Goal: Find specific page/section: Find specific page/section

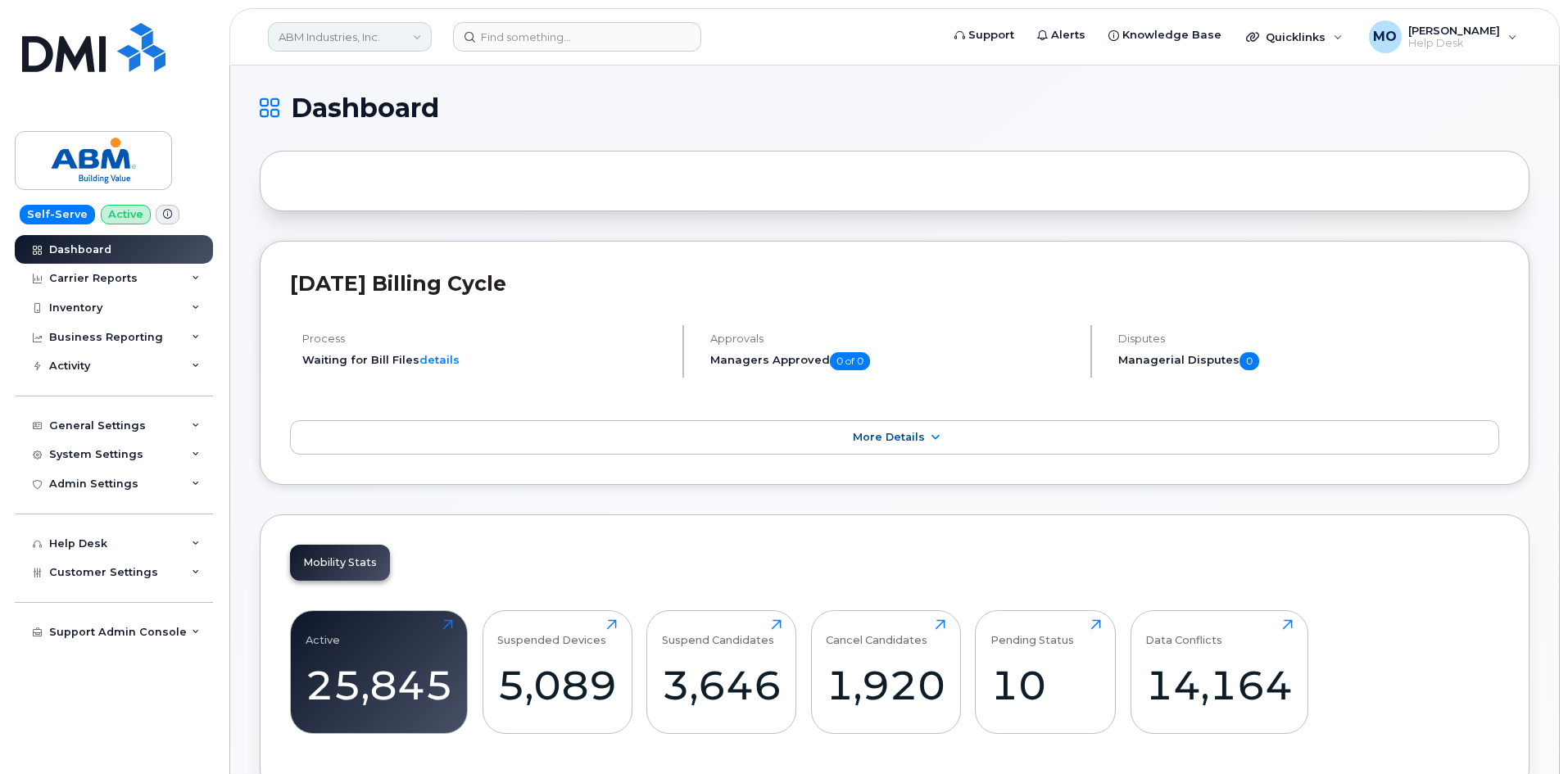
click at [331, 40] on link "ABM Industries, Inc." at bounding box center [349, 37] width 164 height 30
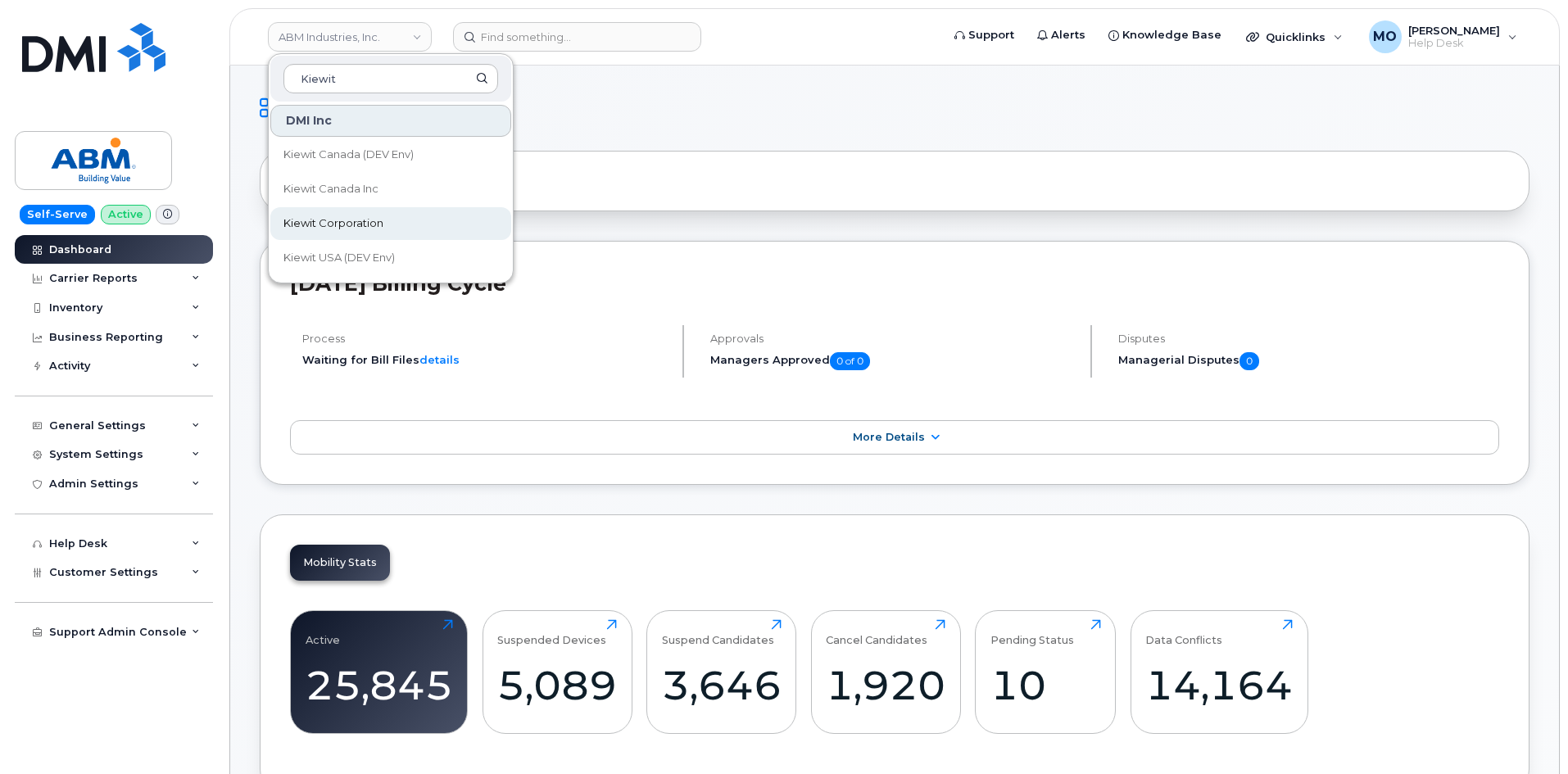
type input "Kiewit"
click at [390, 223] on link "Kiewit Corporation" at bounding box center [390, 224] width 241 height 33
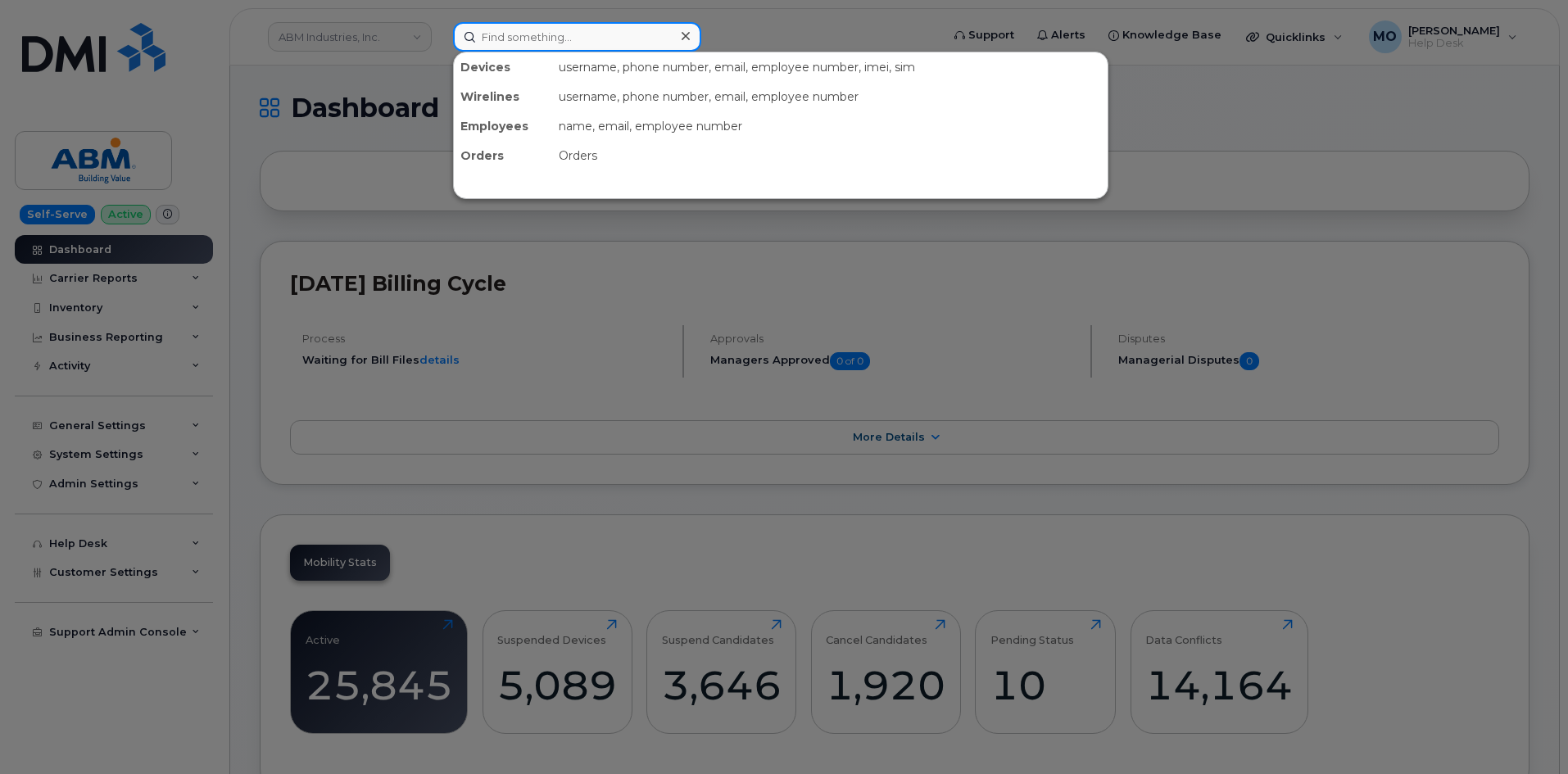
click at [618, 31] on input at bounding box center [577, 37] width 249 height 30
click at [625, 240] on div at bounding box center [784, 387] width 1568 height 774
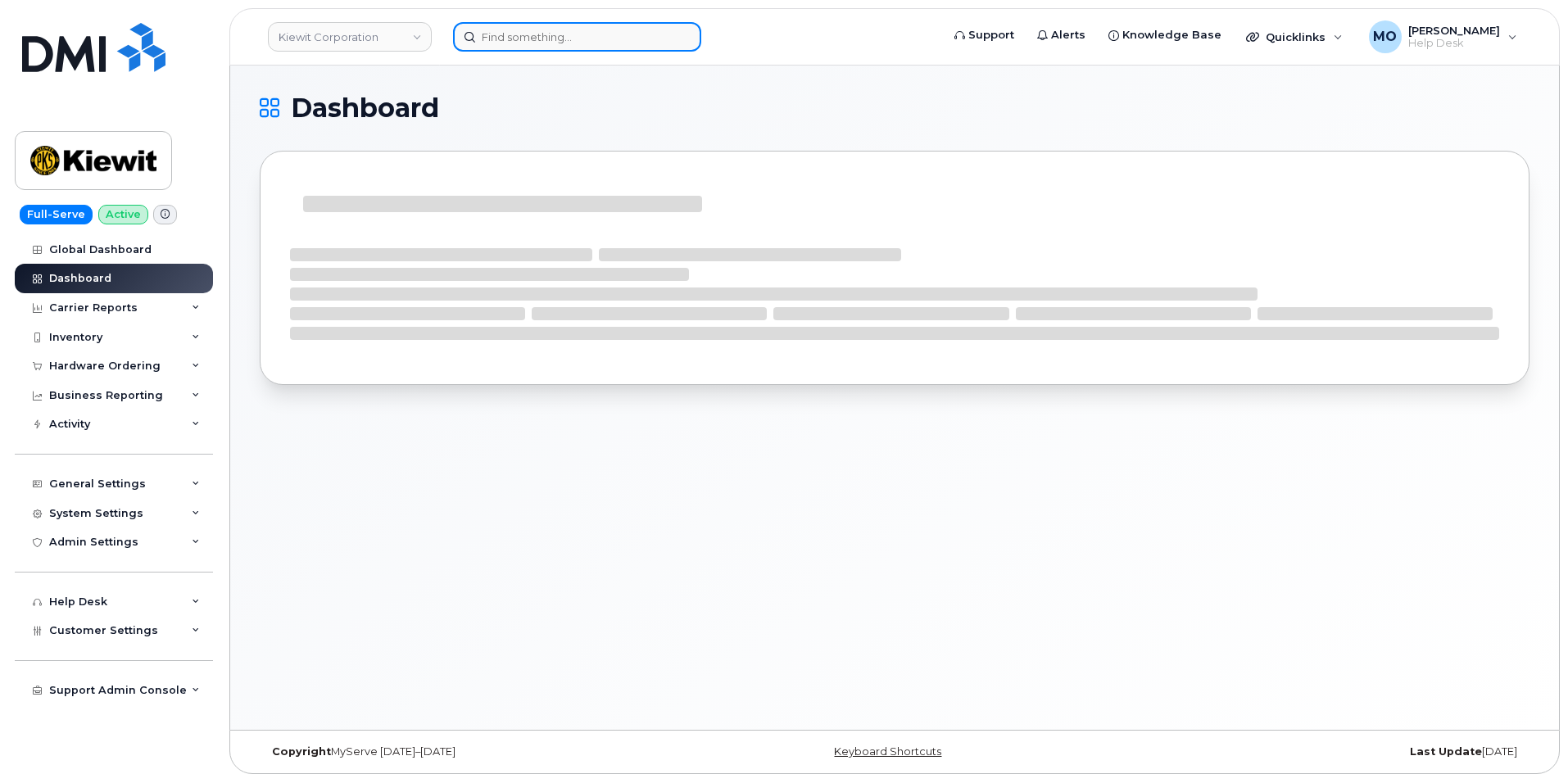
click at [491, 29] on input at bounding box center [577, 37] width 249 height 30
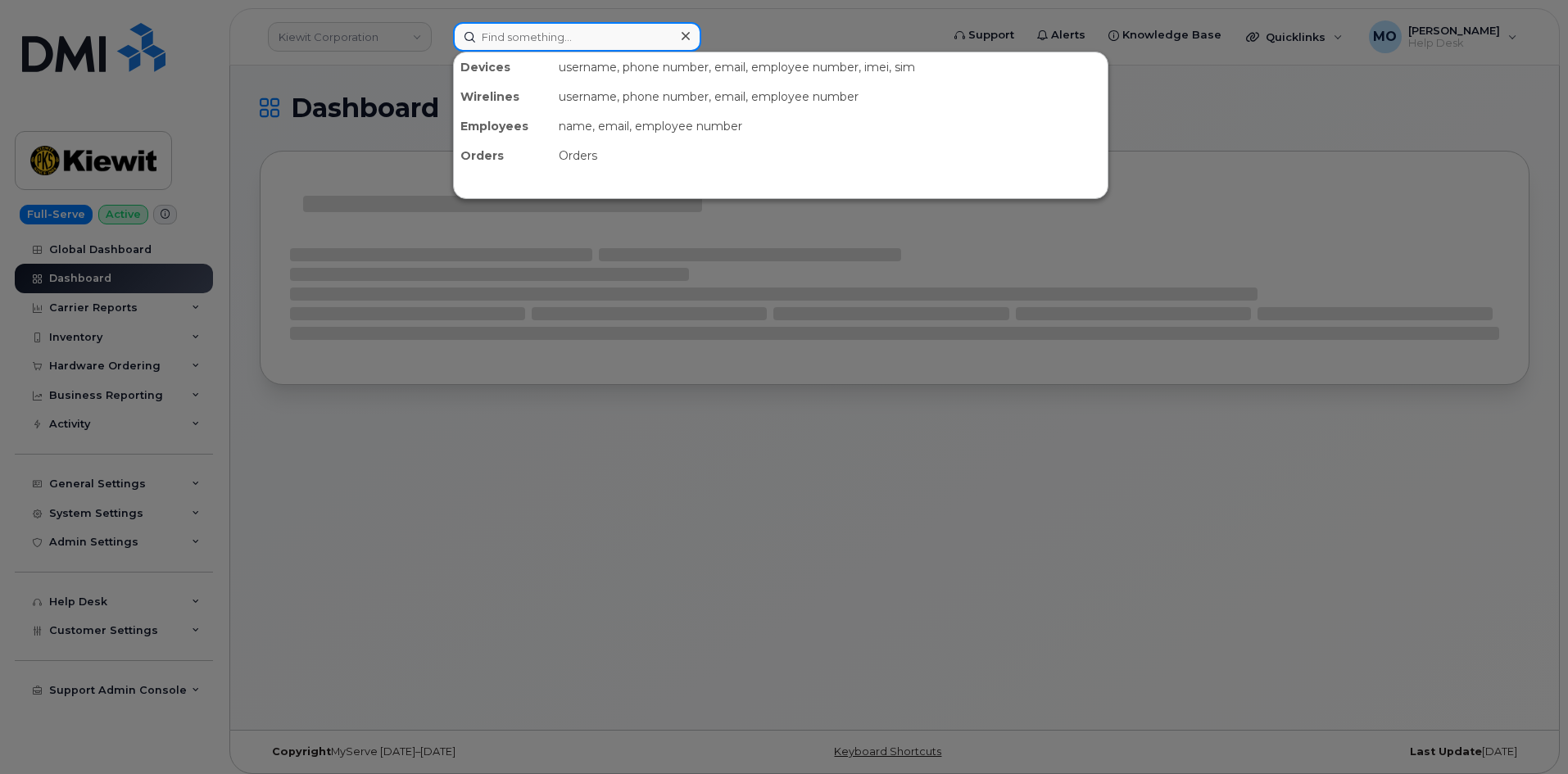
paste input "4023125749"
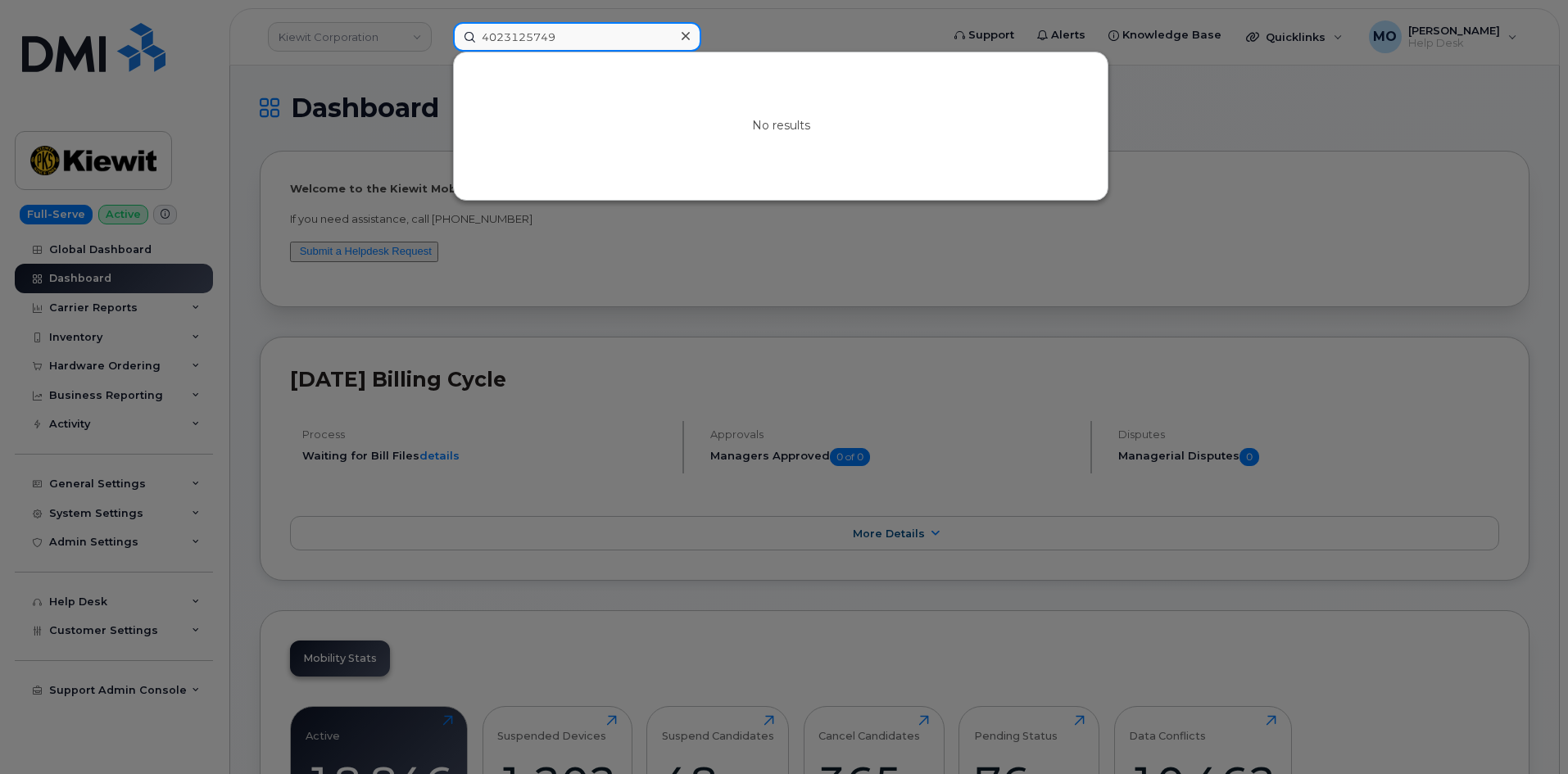
click at [544, 30] on input "4023125749" at bounding box center [577, 37] width 249 height 30
click at [541, 31] on input "4023125749" at bounding box center [577, 37] width 249 height 30
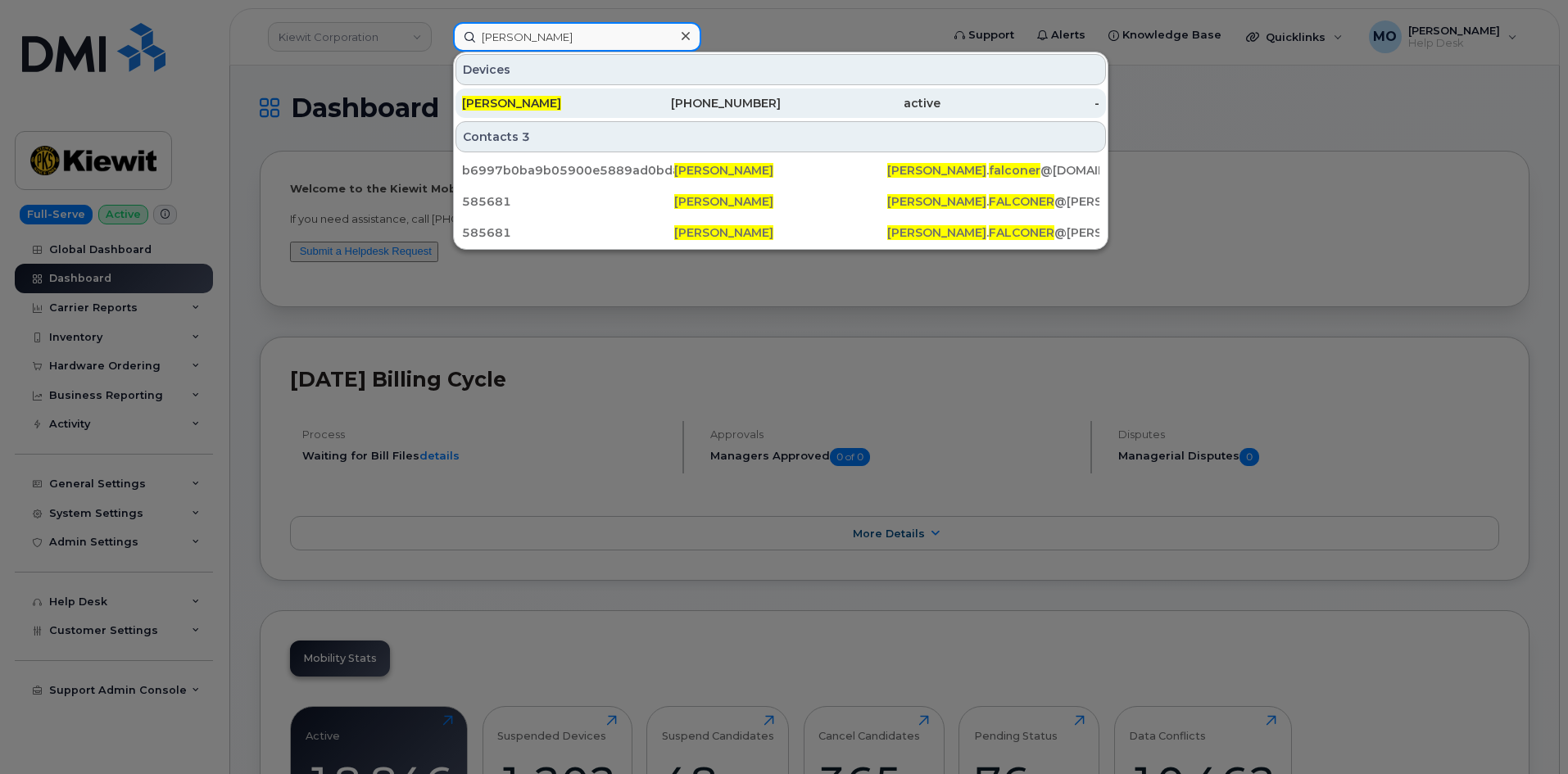
type input "[PERSON_NAME]"
click at [546, 102] on span "[PERSON_NAME]" at bounding box center [512, 103] width 99 height 14
click at [895, 109] on div "active" at bounding box center [861, 103] width 160 height 16
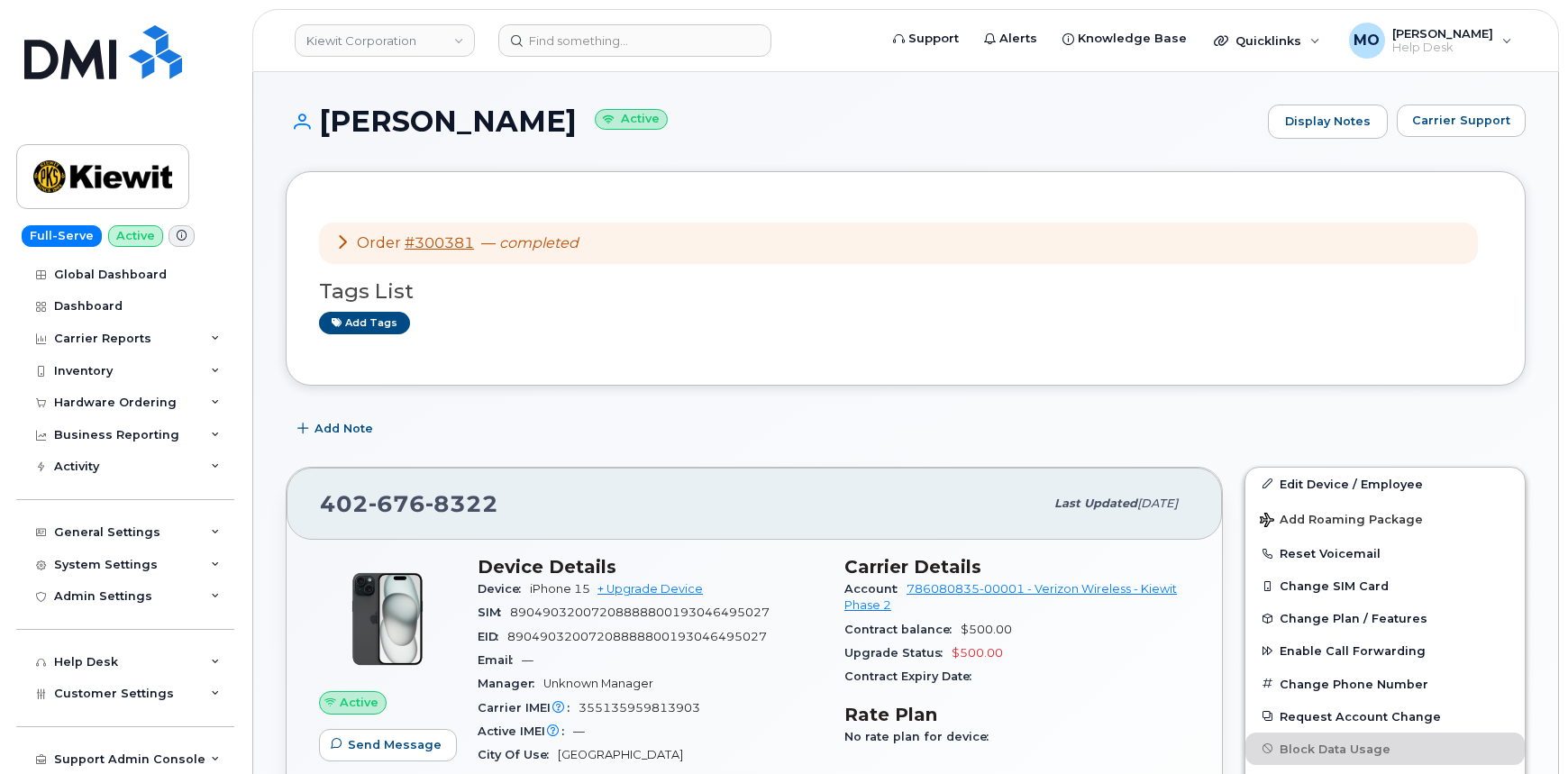
click at [345, 240] on icon at bounding box center [343, 241] width 15 height 15
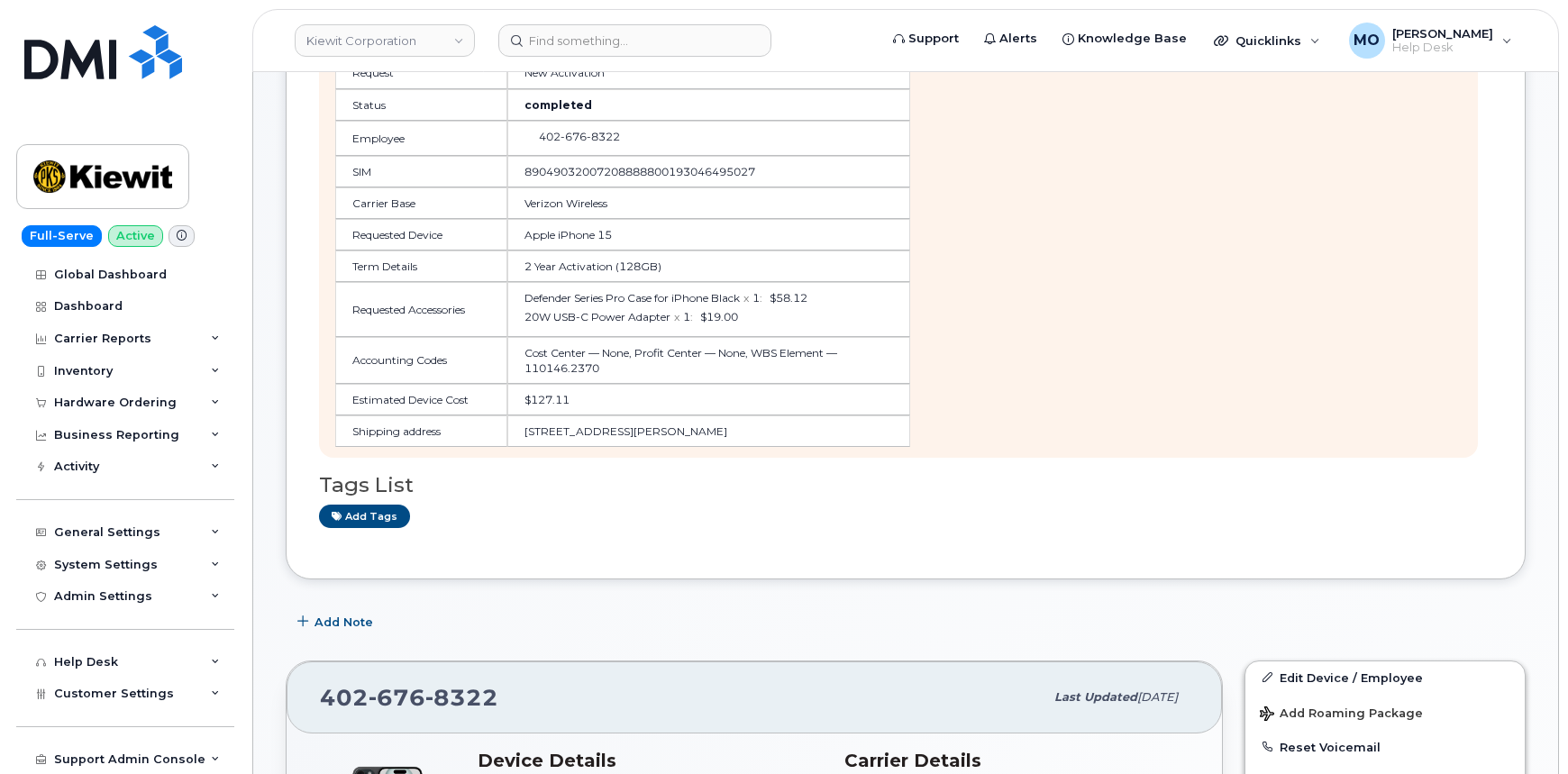
scroll to position [117, 0]
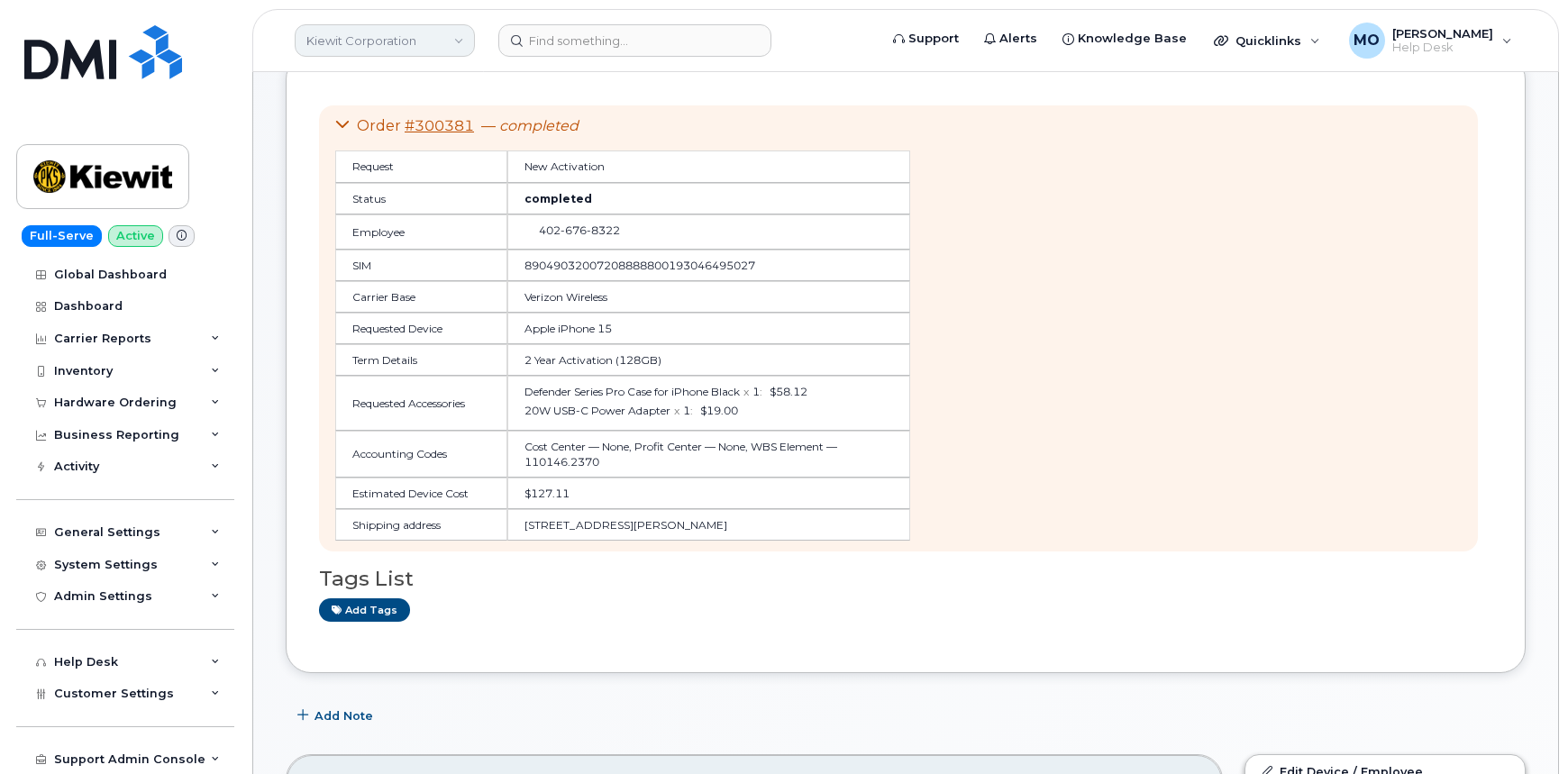
click at [425, 39] on link "Kiewit Corporation" at bounding box center [384, 40] width 181 height 33
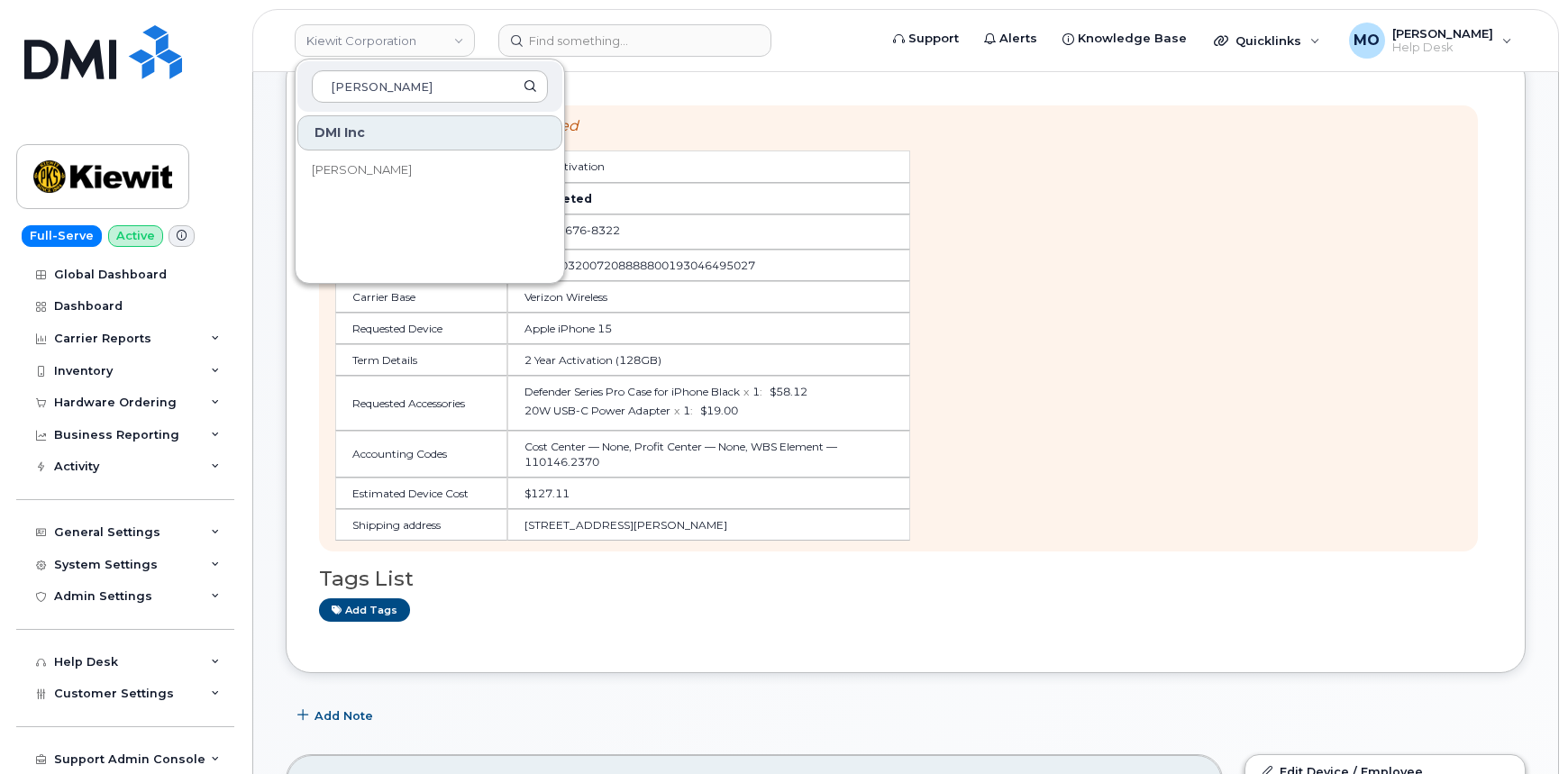
type input "rollins"
drag, startPoint x: 421, startPoint y: 165, endPoint x: 447, endPoint y: 152, distance: 29.1
click at [423, 165] on link "[PERSON_NAME]" at bounding box center [430, 170] width 265 height 37
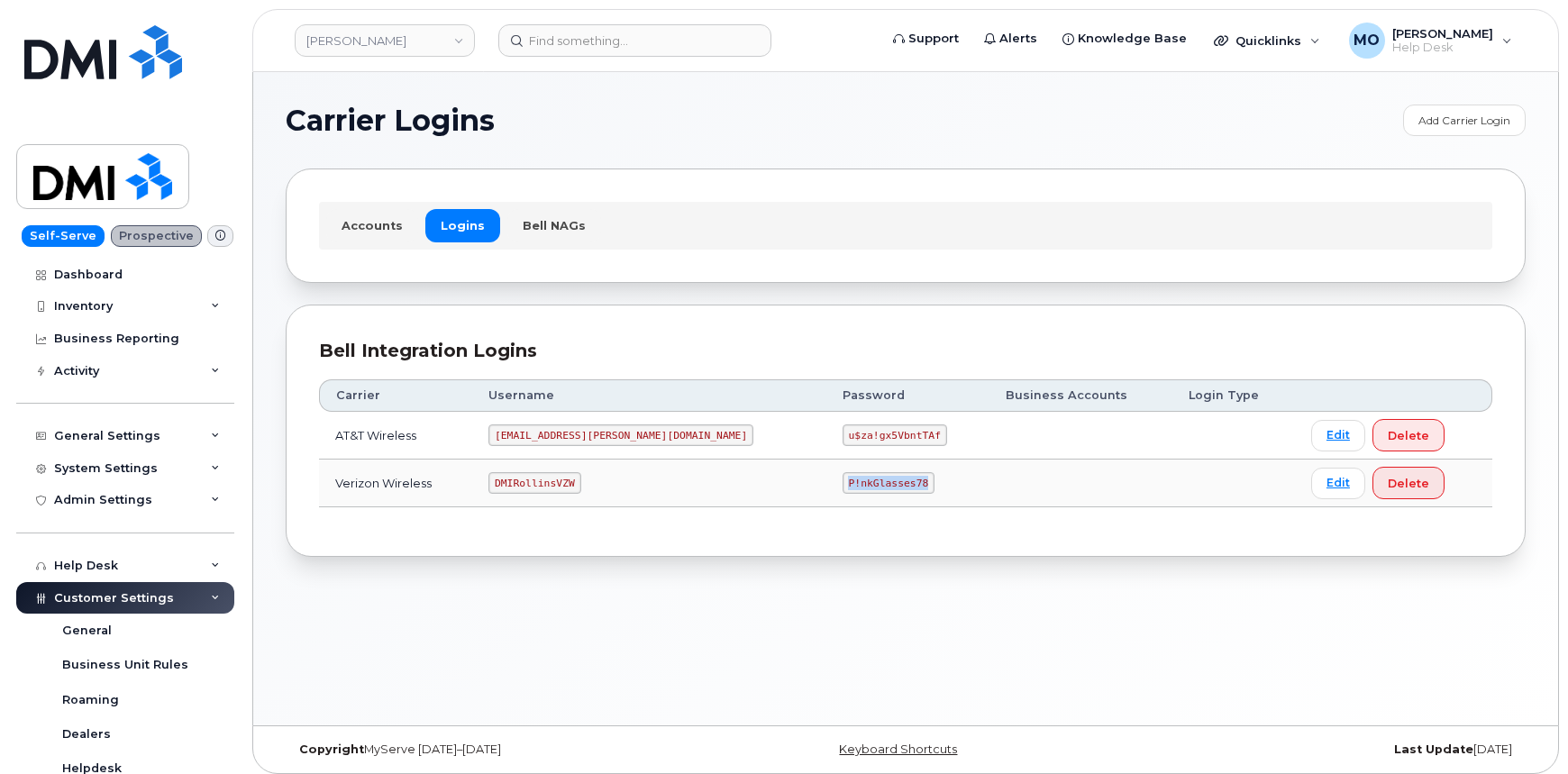
drag, startPoint x: 738, startPoint y: 480, endPoint x: 863, endPoint y: 480, distance: 125.0
click at [863, 482] on td "P!nkGlasses78" at bounding box center [907, 483] width 163 height 47
copy code "P!nkGlasses78"
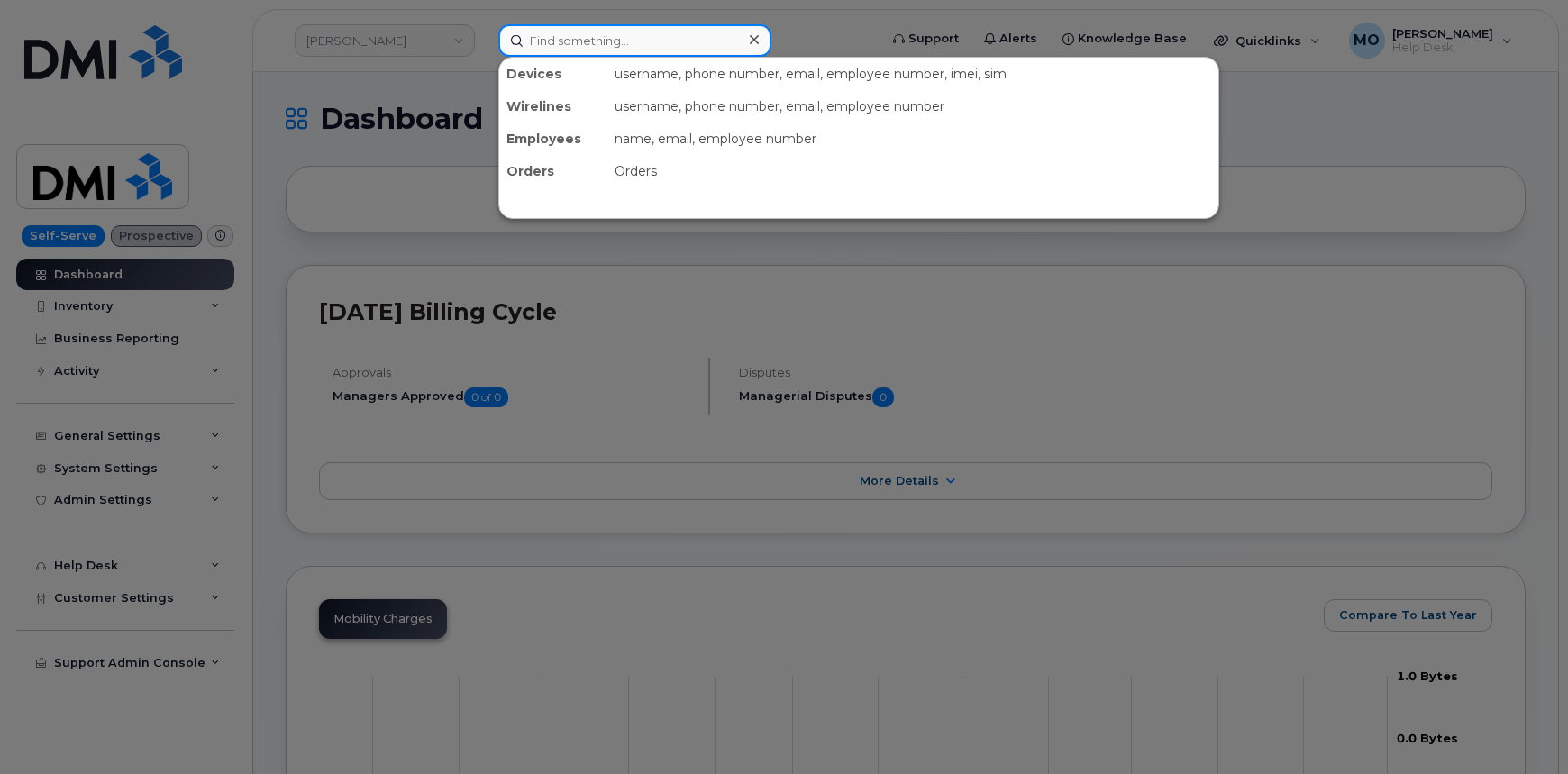
click at [569, 40] on input at bounding box center [635, 40] width 274 height 33
paste input "[PERSON_NAME]"
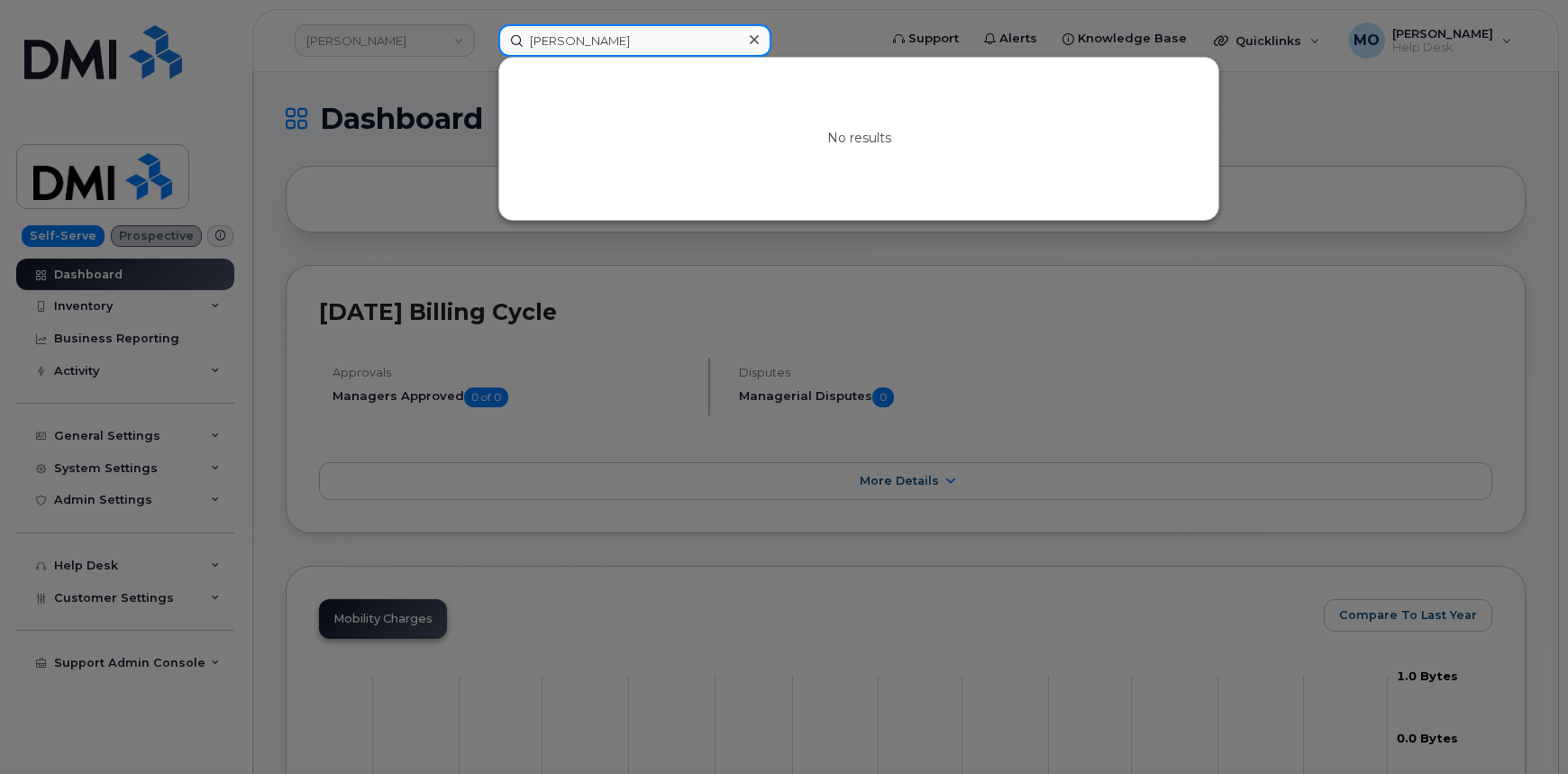
click at [574, 39] on input "[PERSON_NAME]" at bounding box center [635, 40] width 274 height 33
click at [675, 54] on input "[PERSON_NAME]" at bounding box center [635, 40] width 274 height 33
drag, startPoint x: 643, startPoint y: 64, endPoint x: 432, endPoint y: 77, distance: 211.4
click at [484, 56] on div "[PERSON_NAME] No results" at bounding box center [682, 40] width 397 height 33
paste input "hard"
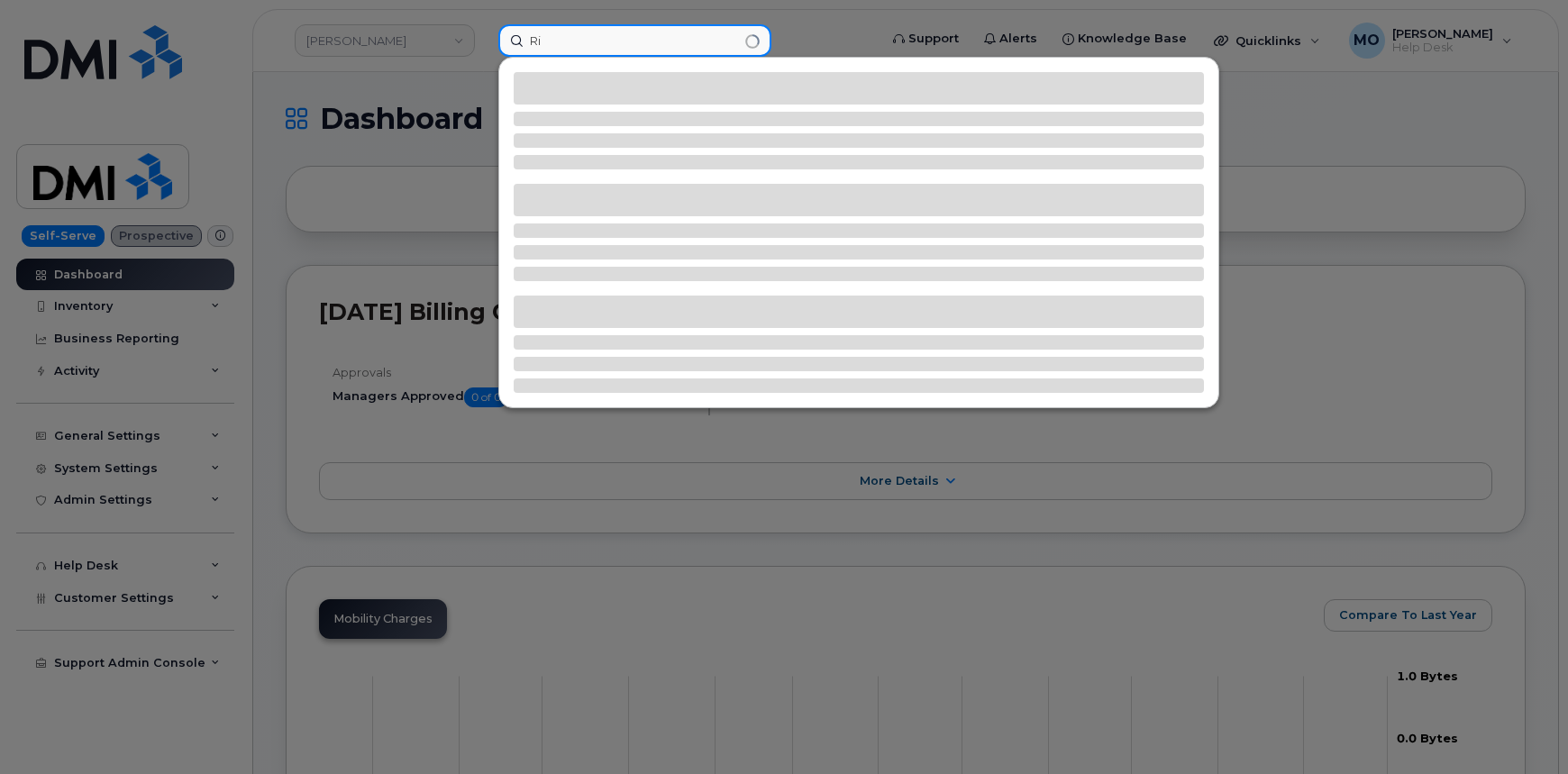
type input "R"
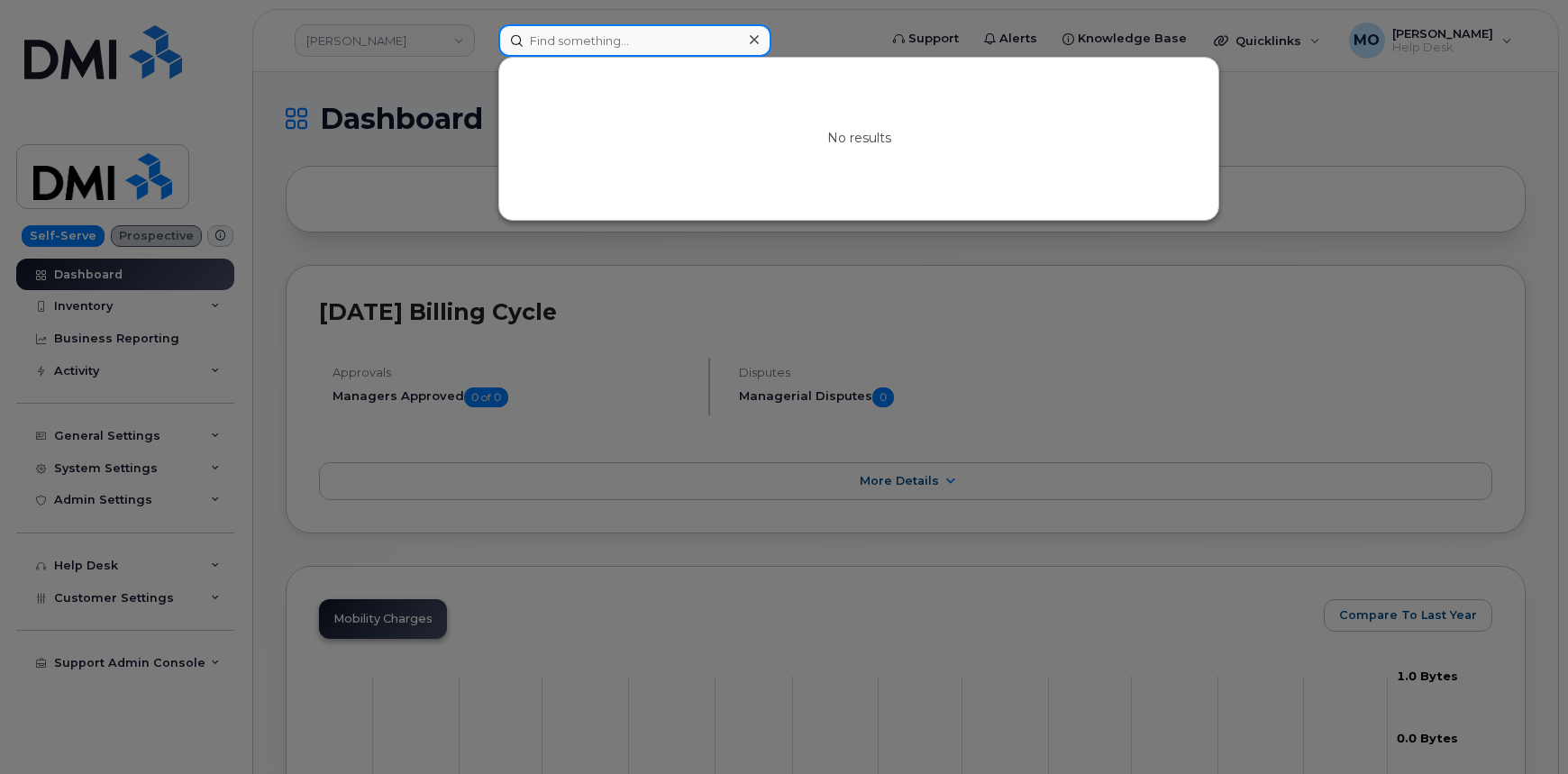
click at [650, 46] on input at bounding box center [635, 40] width 274 height 33
paste input "513-623-2867"
drag, startPoint x: 673, startPoint y: 45, endPoint x: 309, endPoint y: 108, distance: 369.4
click at [484, 56] on div "513-623-2867 No results" at bounding box center [682, 40] width 397 height 33
paste input "5122086"
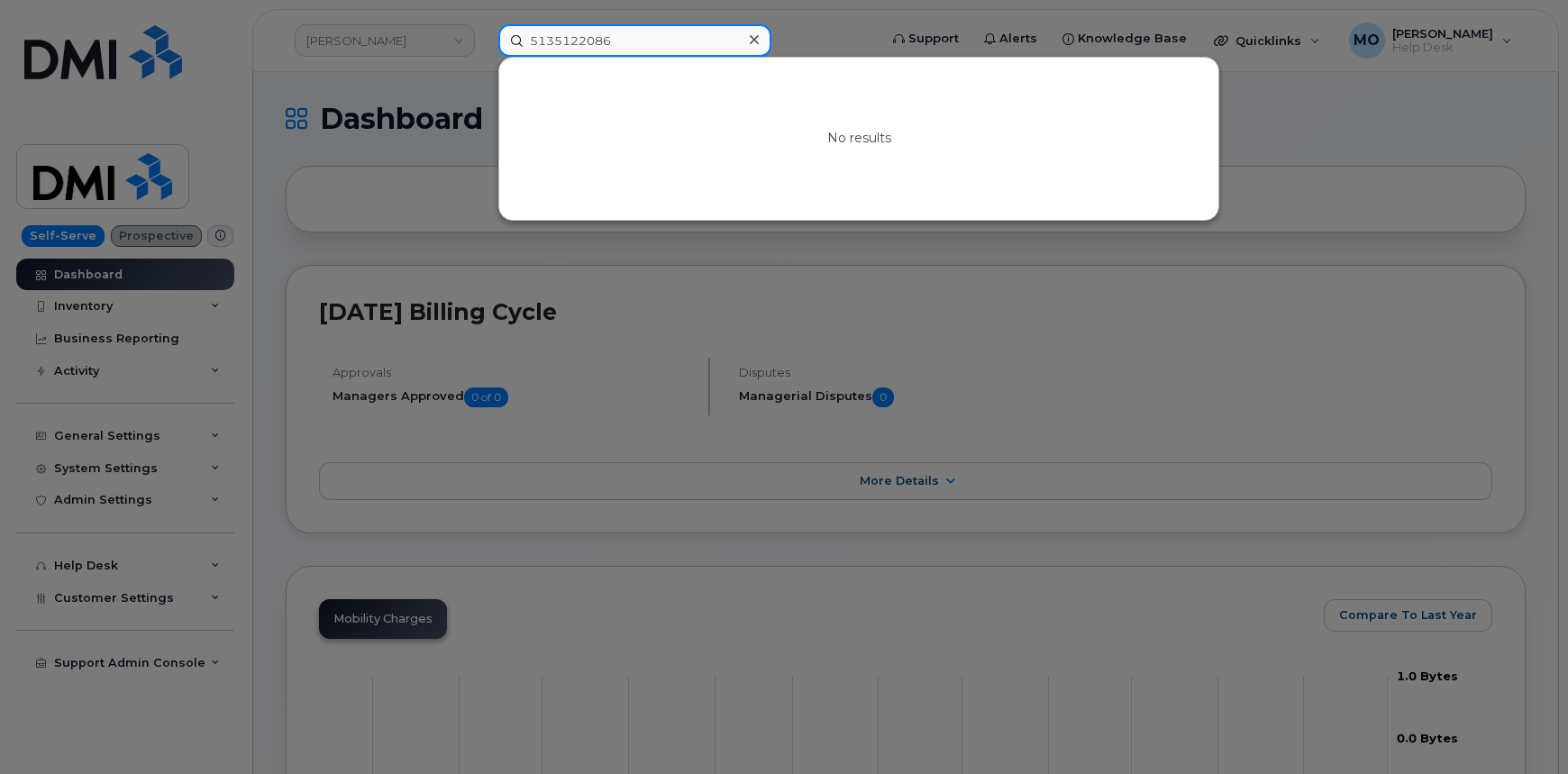
type input "5135122086"
click at [754, 36] on icon at bounding box center [753, 39] width 9 height 15
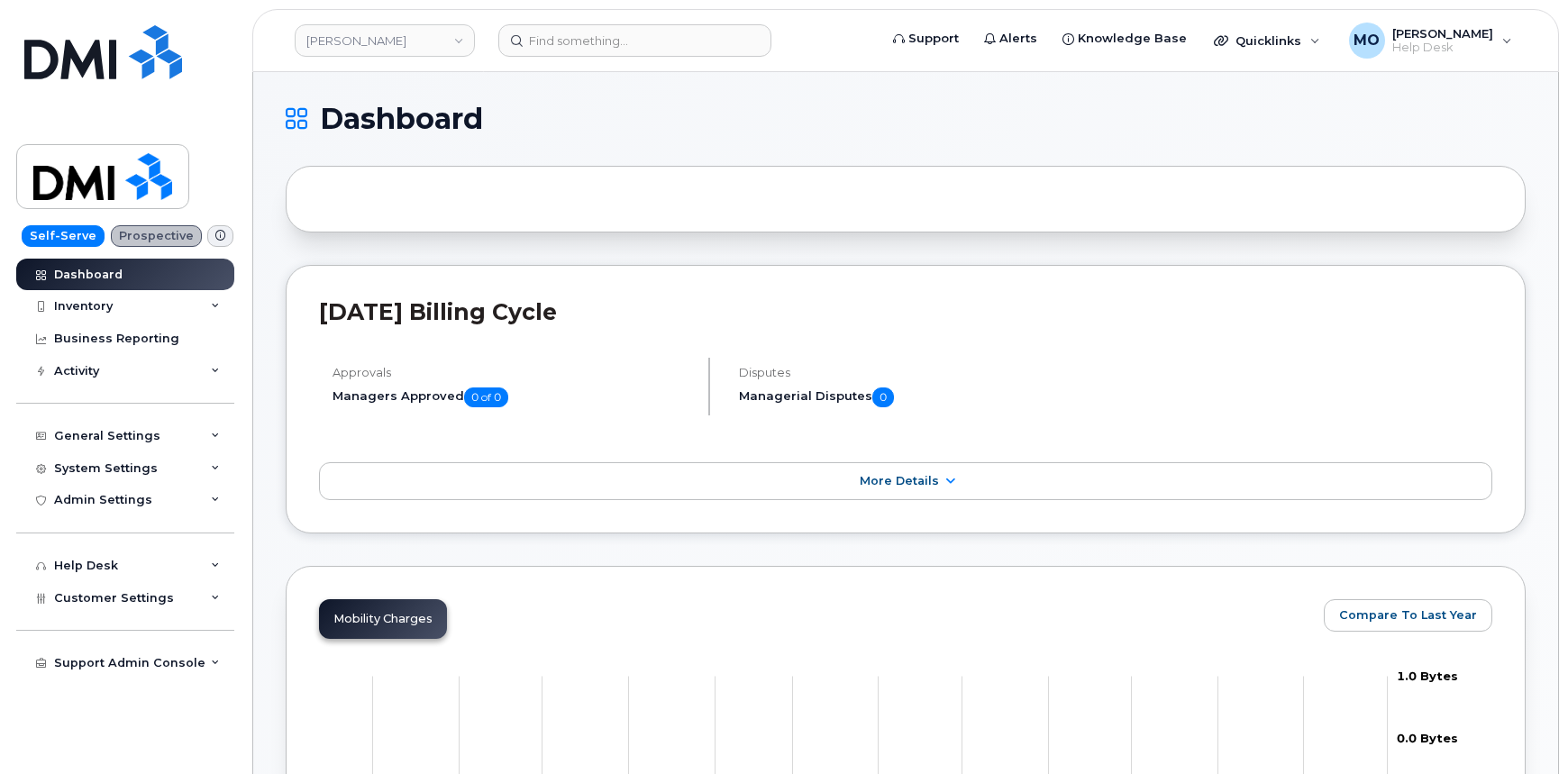
click at [690, 22] on header "Rollins Support Alerts Knowledge Base Quicklinks Suspend / Cancel Device Change…" at bounding box center [905, 40] width 1306 height 63
drag, startPoint x: 673, startPoint y: 56, endPoint x: 666, endPoint y: 43, distance: 14.8
click at [666, 43] on header "Rollins Support Alerts Knowledge Base Quicklinks Suspend / Cancel Device Change…" at bounding box center [905, 40] width 1306 height 63
click at [683, 40] on input at bounding box center [635, 40] width 274 height 33
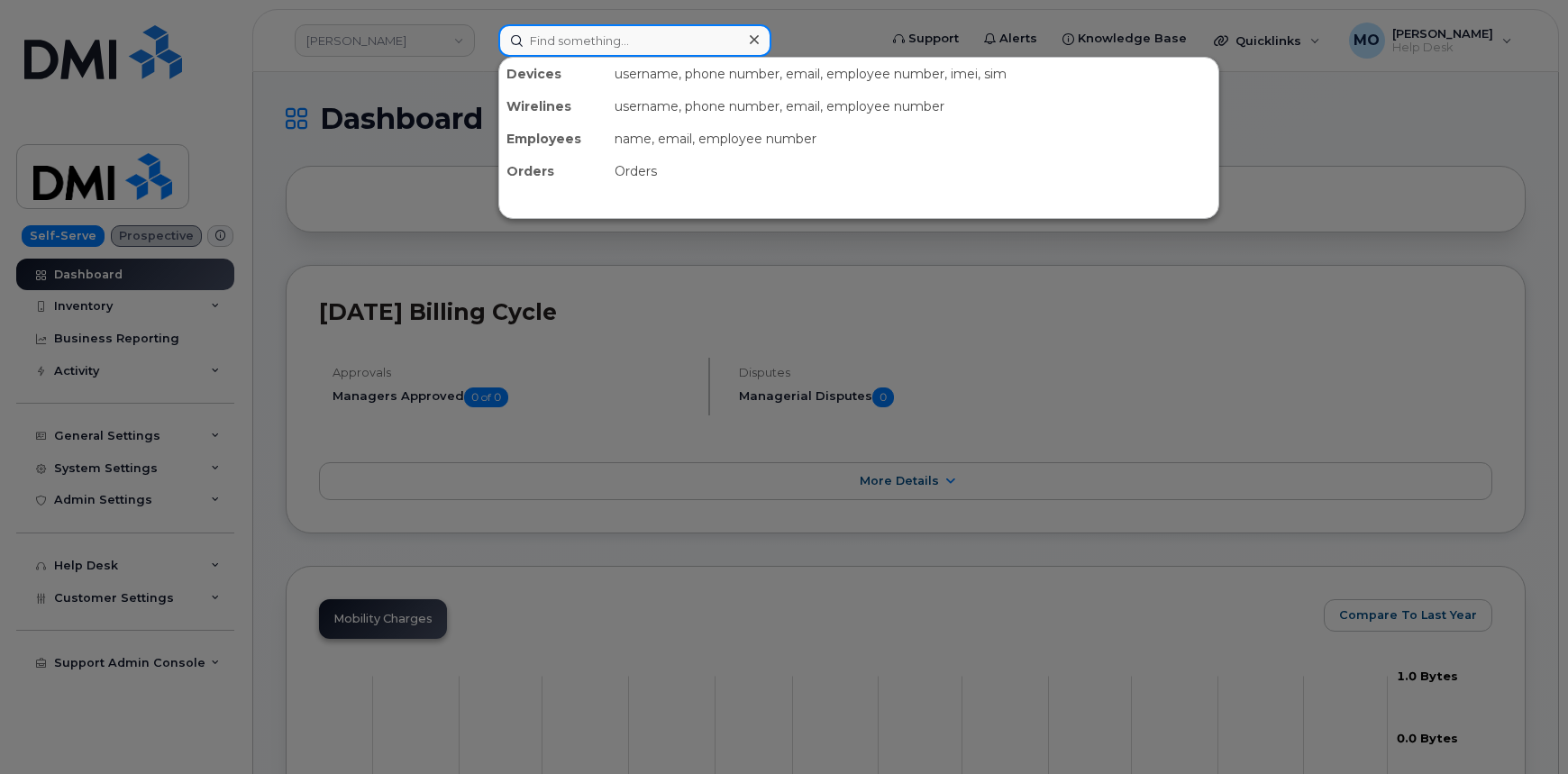
paste input "355135958905155"
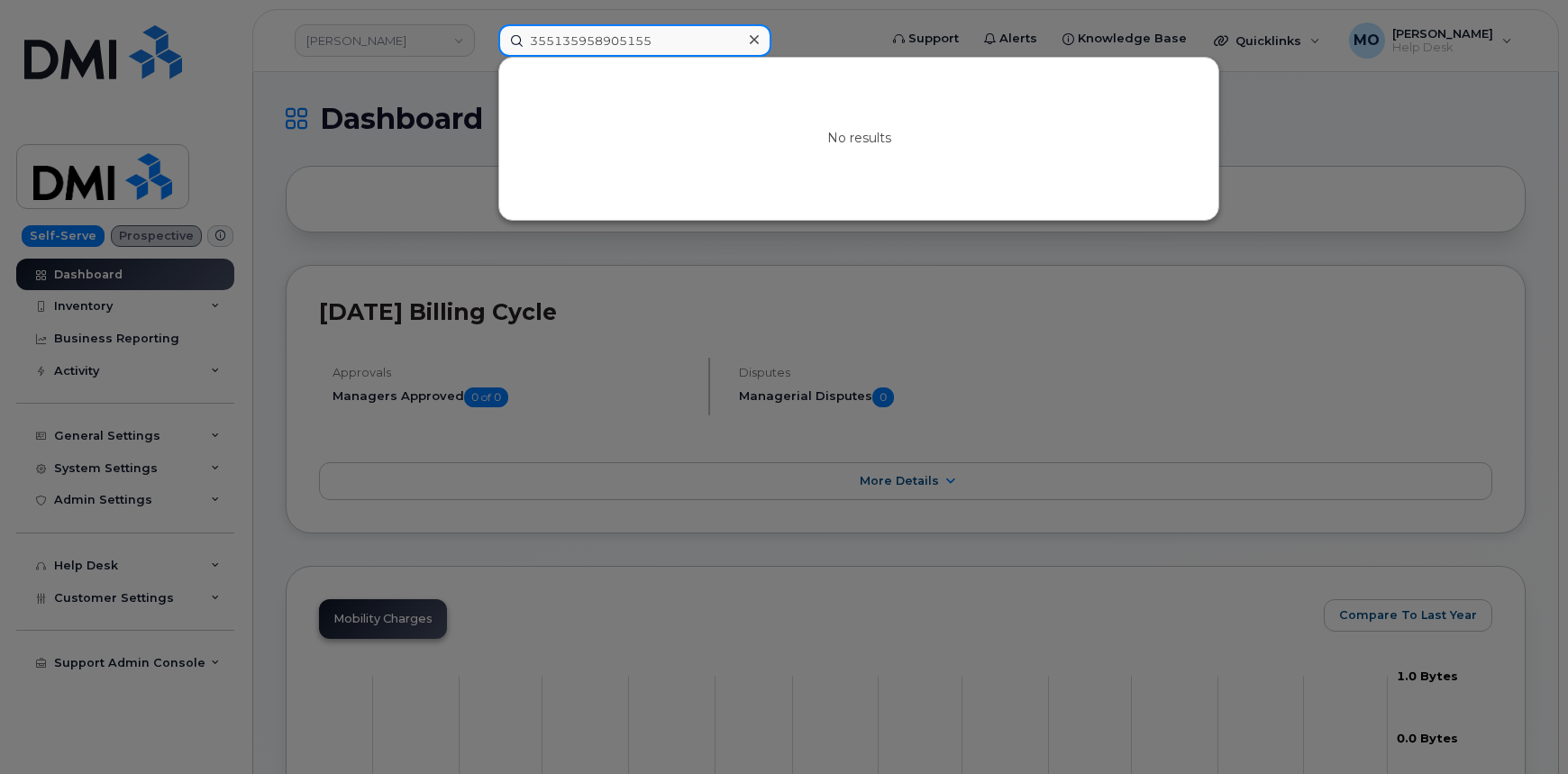
type input "355135958905155"
click at [429, 197] on div at bounding box center [784, 387] width 1568 height 774
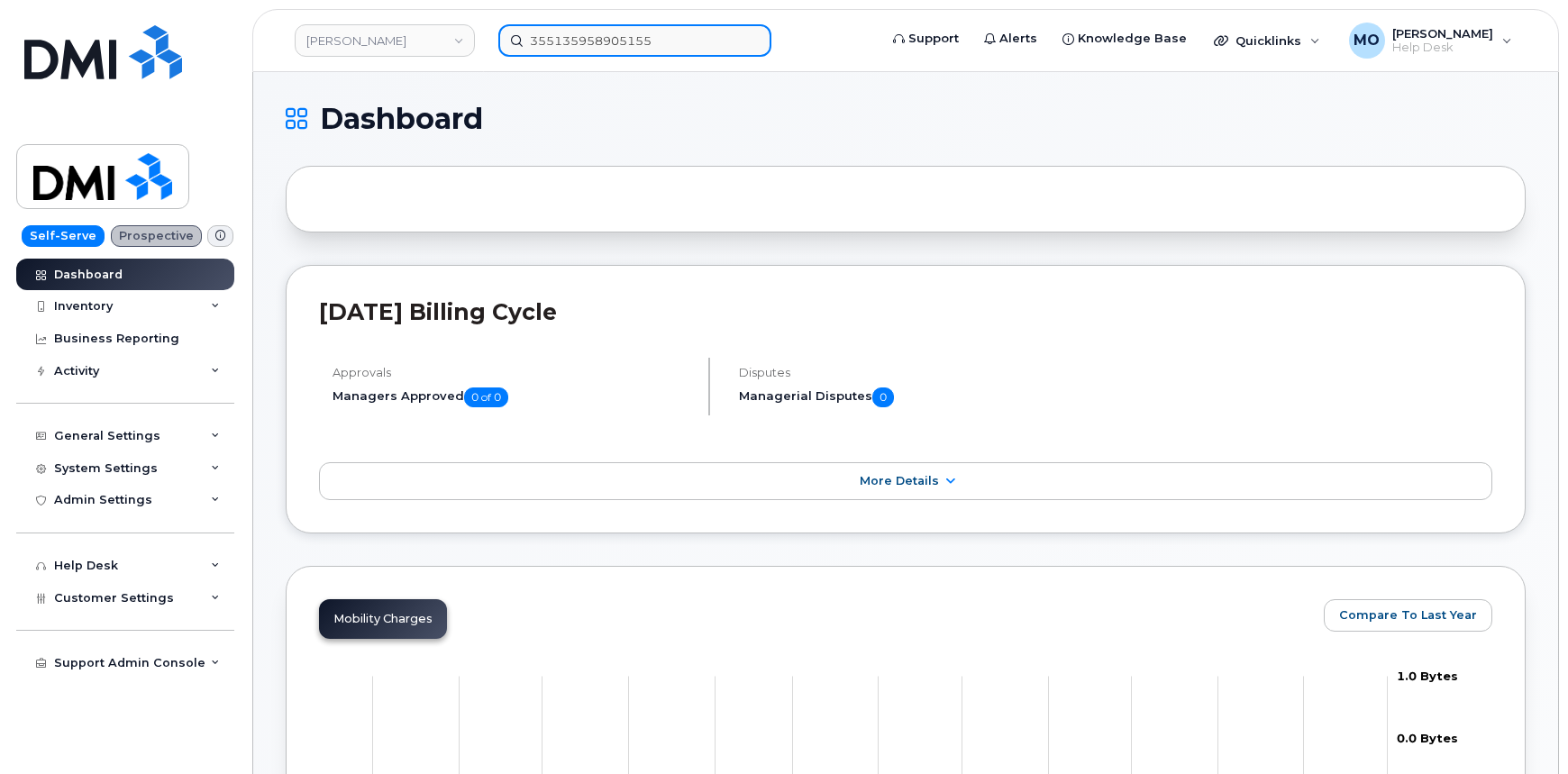
click at [672, 40] on input "355135958905155" at bounding box center [635, 40] width 274 height 33
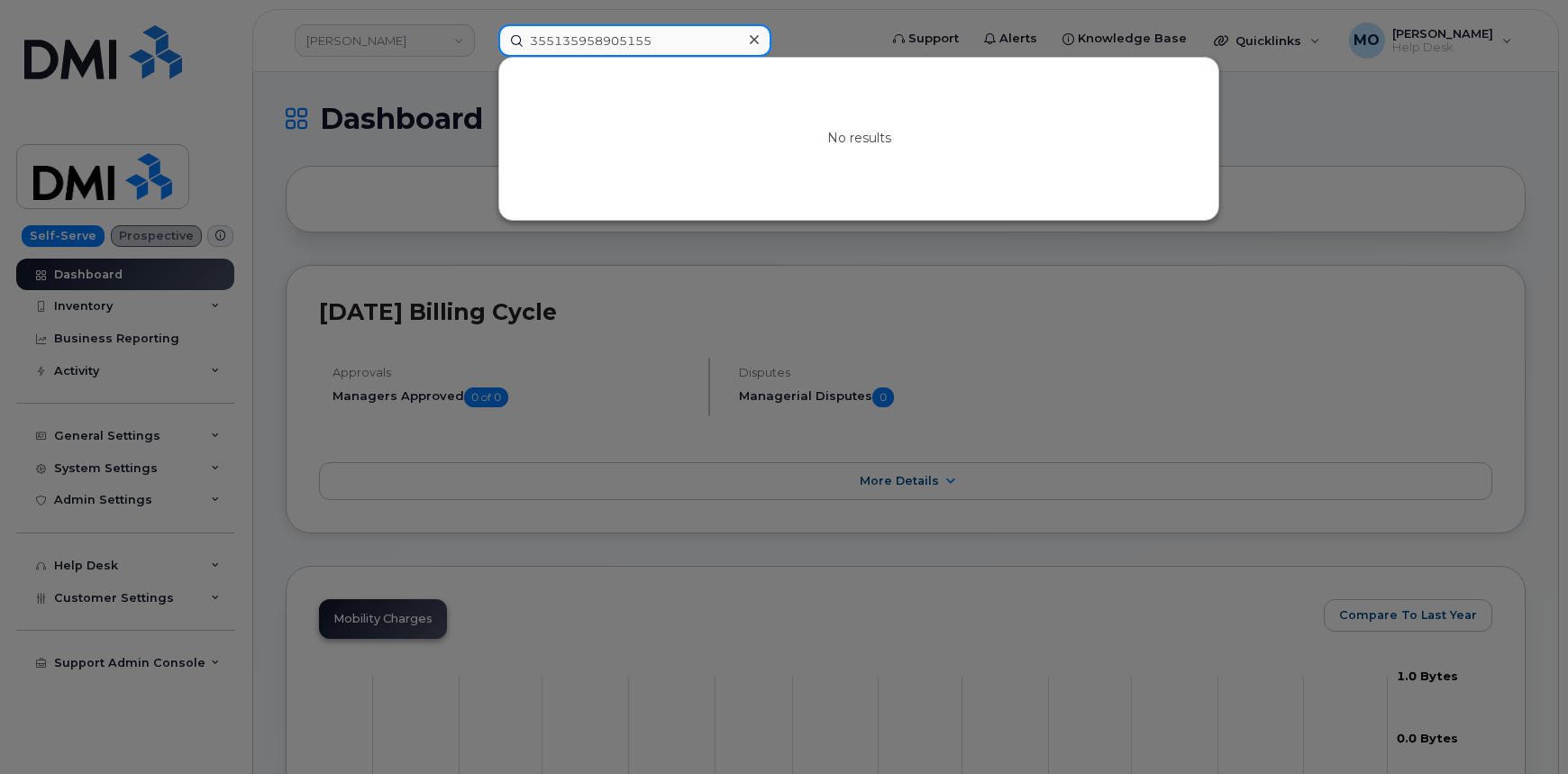
click at [672, 40] on input "355135958905155" at bounding box center [635, 40] width 274 height 33
click at [1469, 122] on div at bounding box center [784, 387] width 1568 height 774
